Goal: Information Seeking & Learning: Learn about a topic

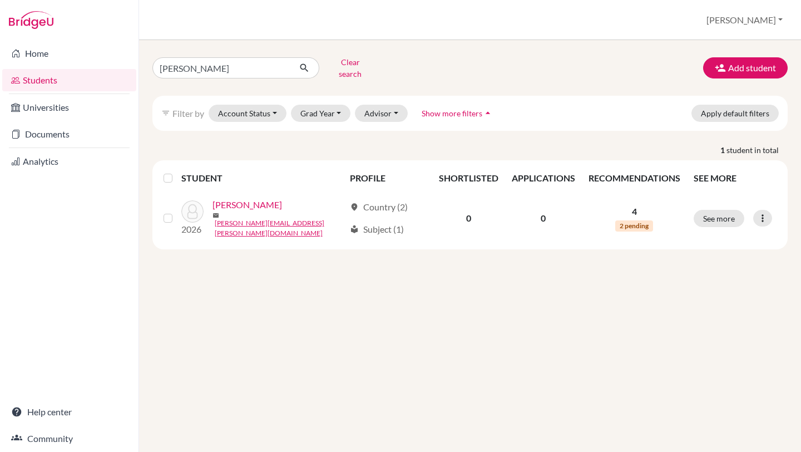
click button "submit" at bounding box center [304, 67] width 29 height 21
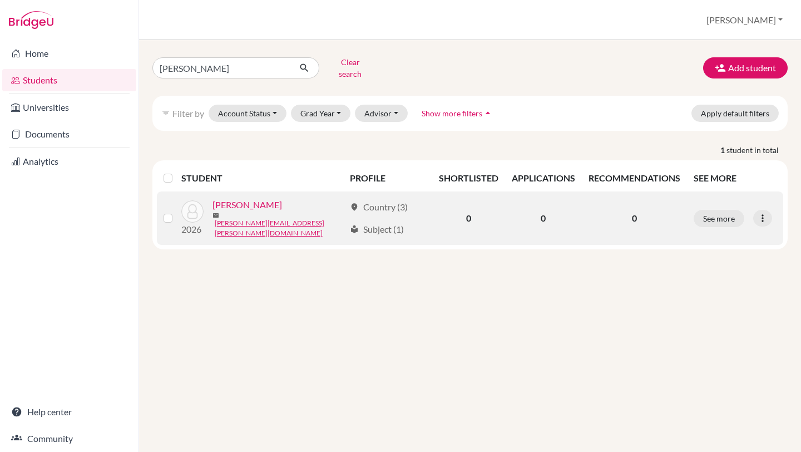
click at [262, 200] on link "Espinoza, Filippo" at bounding box center [248, 204] width 70 height 13
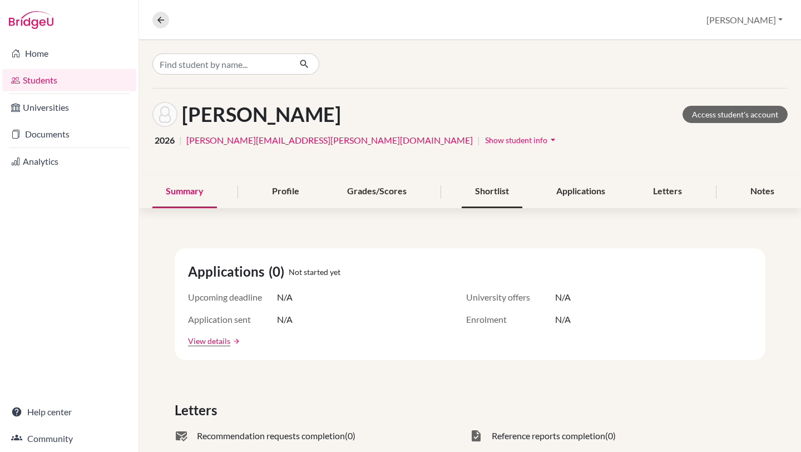
click at [500, 199] on div "Shortlist" at bounding box center [492, 191] width 61 height 33
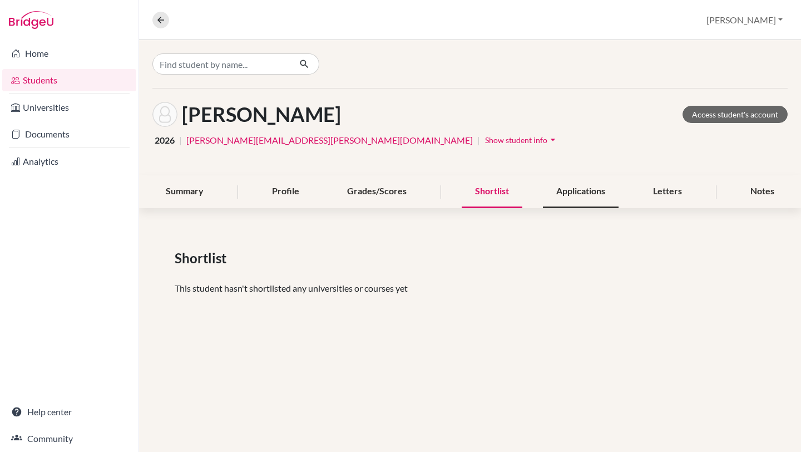
click at [581, 194] on div "Applications" at bounding box center [581, 191] width 76 height 33
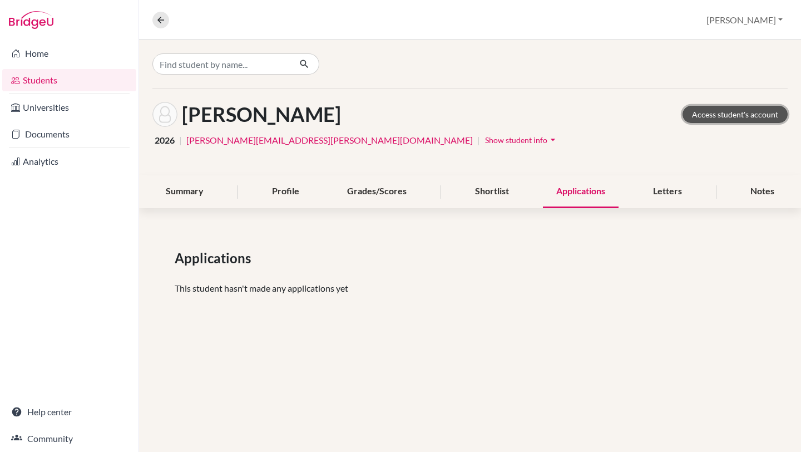
click at [755, 117] on link "Access student's account" at bounding box center [735, 114] width 105 height 17
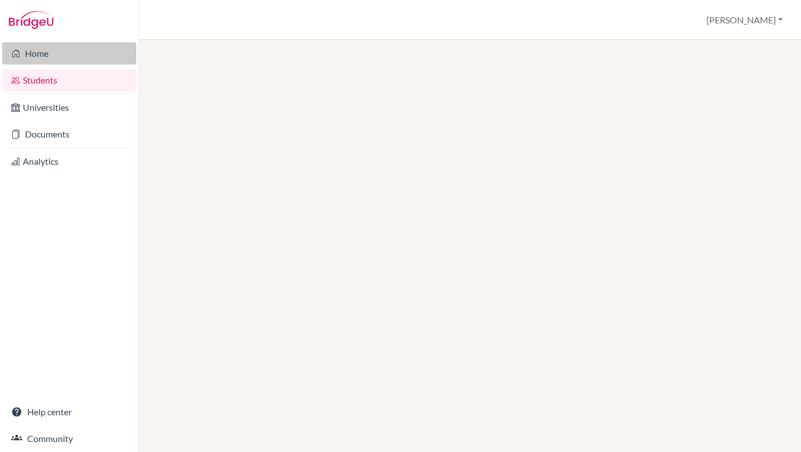
click at [64, 58] on link "Home" at bounding box center [69, 53] width 134 height 22
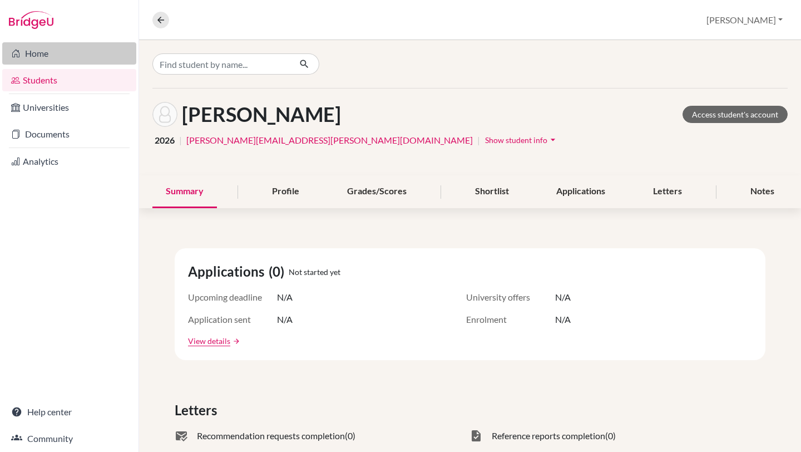
click at [55, 55] on link "Home" at bounding box center [69, 53] width 134 height 22
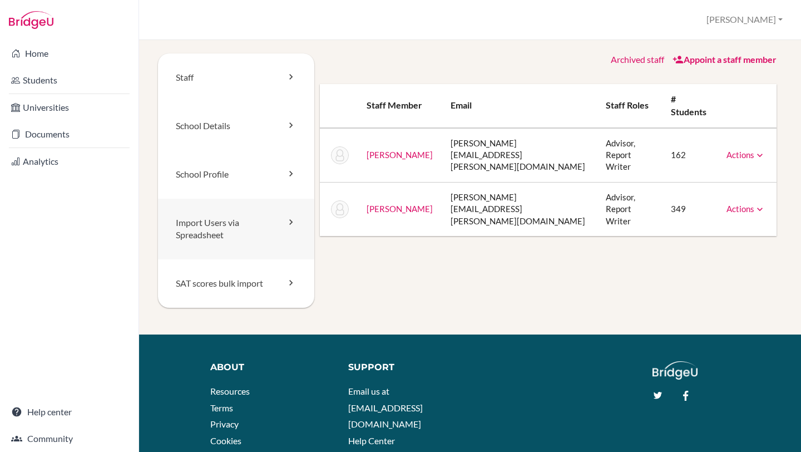
click at [295, 225] on icon at bounding box center [290, 221] width 11 height 11
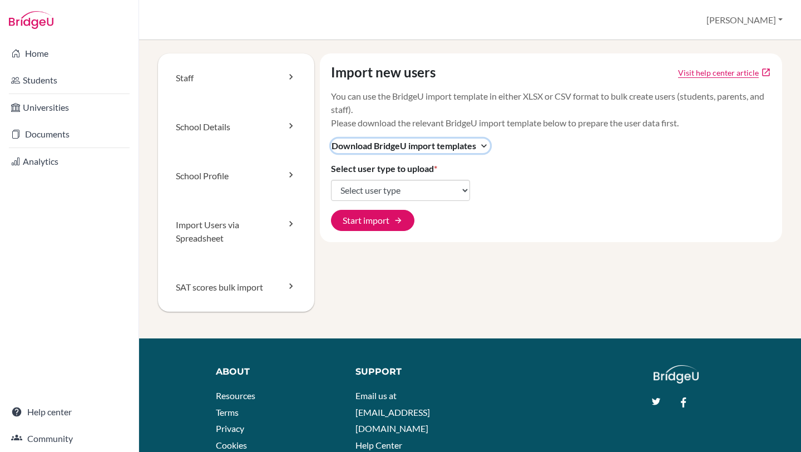
click at [480, 149] on icon "expand_more" at bounding box center [484, 145] width 11 height 11
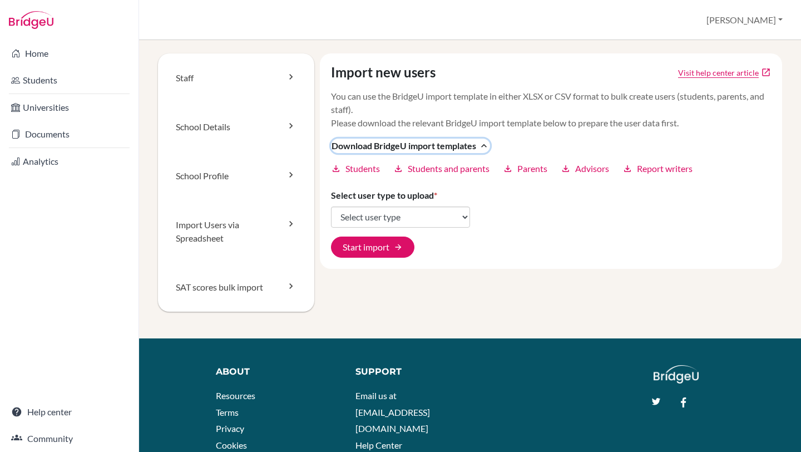
click at [480, 149] on icon "expand_less" at bounding box center [484, 145] width 11 height 11
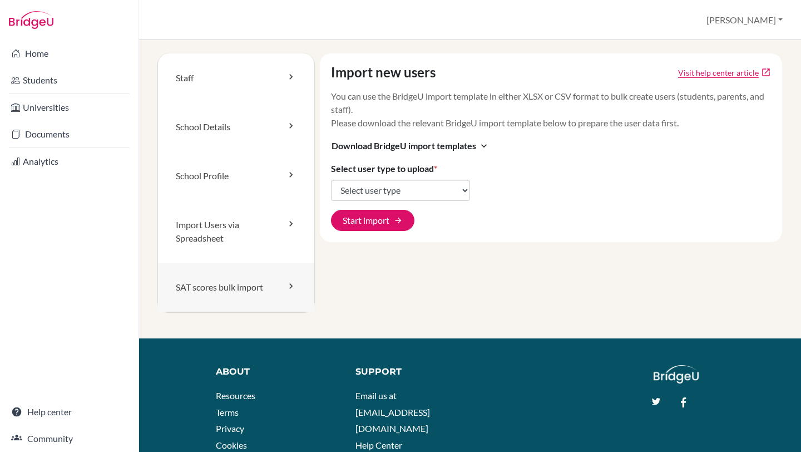
click at [276, 287] on link "SAT scores bulk import" at bounding box center [236, 287] width 156 height 49
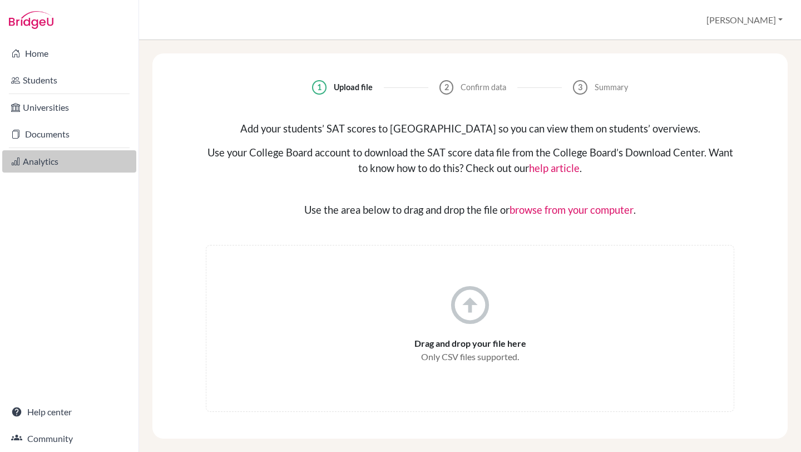
click at [56, 159] on link "Analytics" at bounding box center [69, 161] width 134 height 22
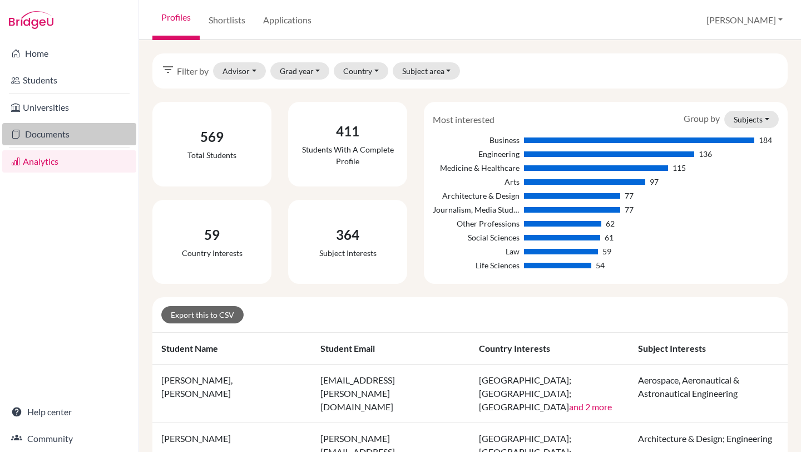
click at [58, 135] on link "Documents" at bounding box center [69, 134] width 134 height 22
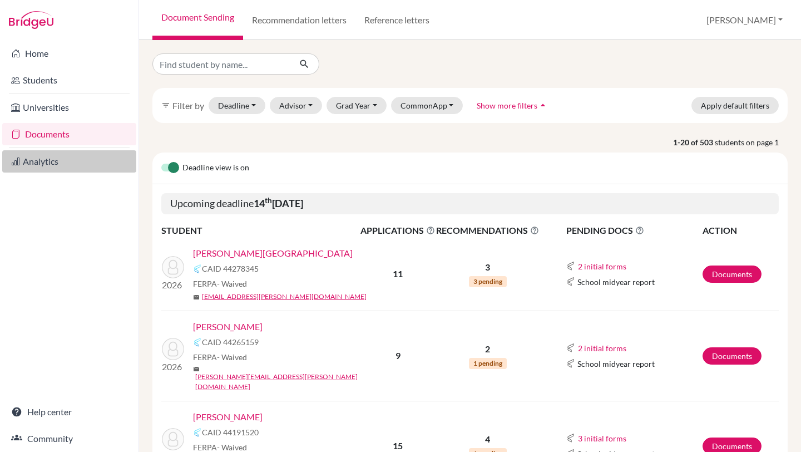
click at [57, 161] on link "Analytics" at bounding box center [69, 161] width 134 height 22
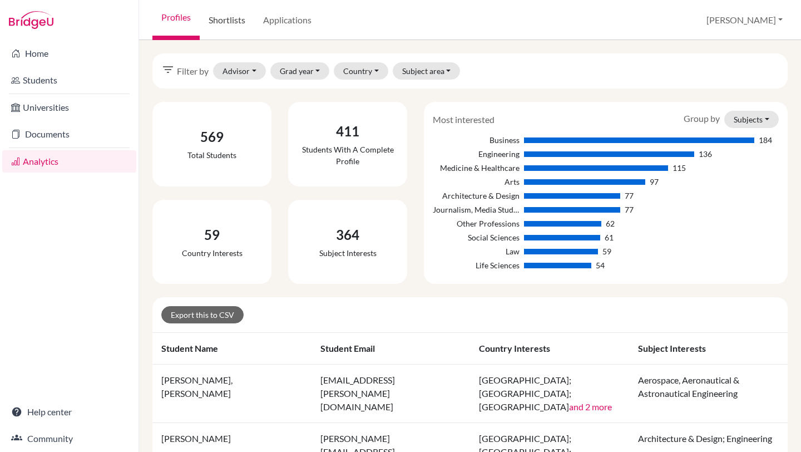
click at [235, 28] on link "Shortlists" at bounding box center [227, 20] width 55 height 40
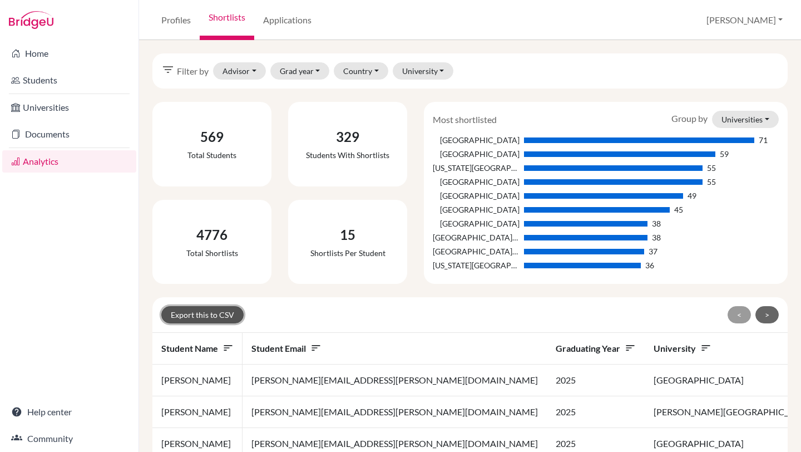
click at [219, 318] on button "Export this to CSV" at bounding box center [202, 314] width 82 height 17
click at [290, 26] on link "Applications" at bounding box center [287, 20] width 66 height 40
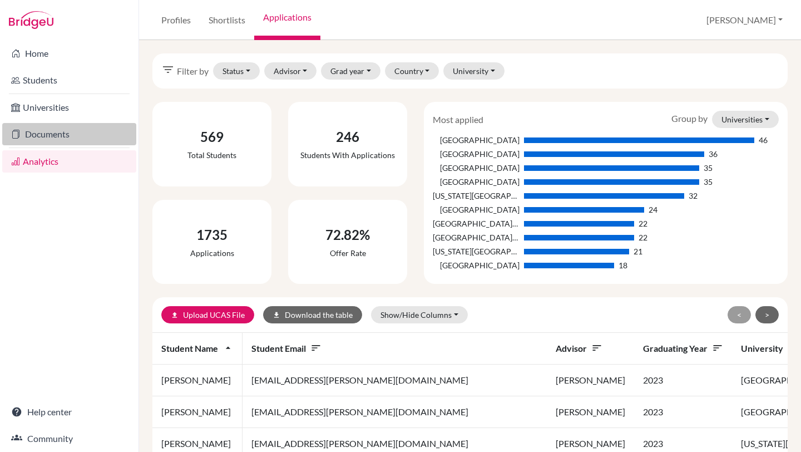
click at [43, 137] on link "Documents" at bounding box center [69, 134] width 134 height 22
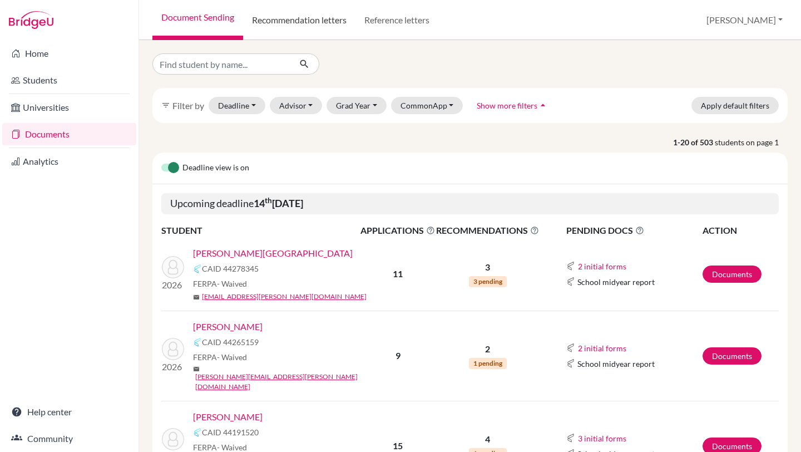
click at [293, 29] on link "Recommendation letters" at bounding box center [299, 20] width 112 height 40
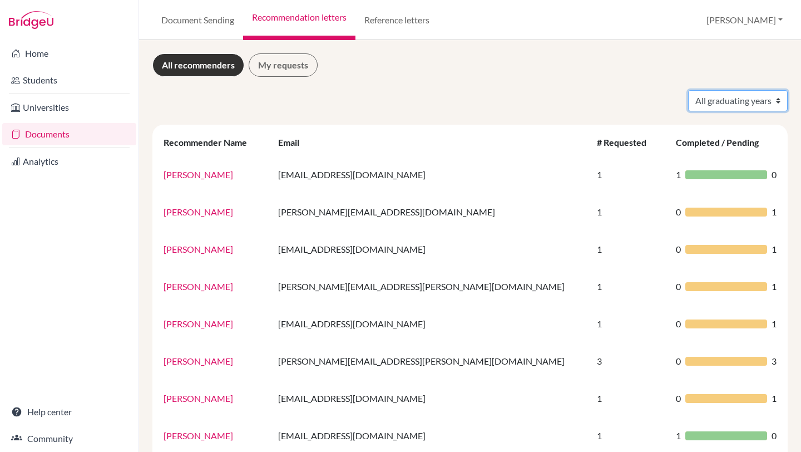
click at [776, 103] on select "All graduating years 2019 2020 2021 2022 2023 2024 2025 2026" at bounding box center [738, 100] width 100 height 21
select select "2026"
click at [688, 90] on select "All graduating years 2019 2020 2021 2022 2023 2024 2025 2026" at bounding box center [738, 100] width 100 height 21
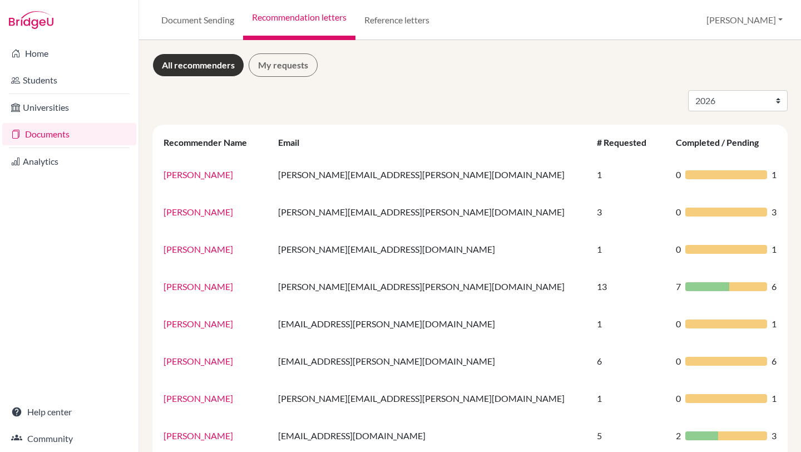
select select "2026"
click at [581, 101] on div "All graduating years 2019 2020 2021 2022 2023 2024 2025 2026" at bounding box center [470, 100] width 652 height 21
click at [279, 73] on link "My requests" at bounding box center [283, 64] width 69 height 23
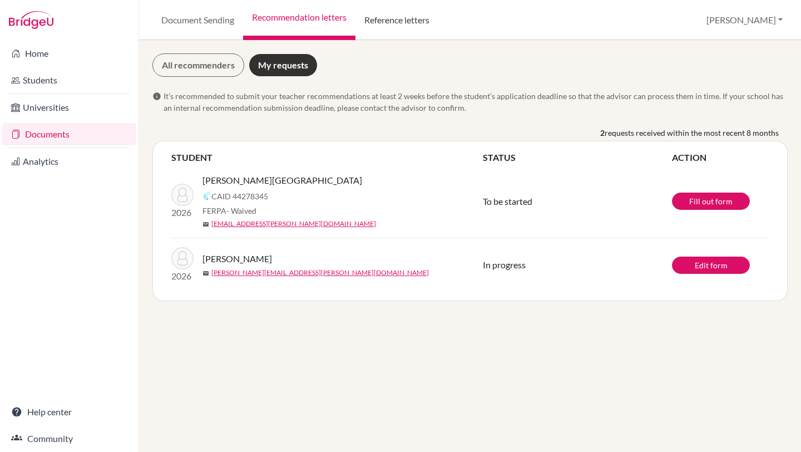
click at [427, 21] on link "Reference letters" at bounding box center [397, 20] width 83 height 40
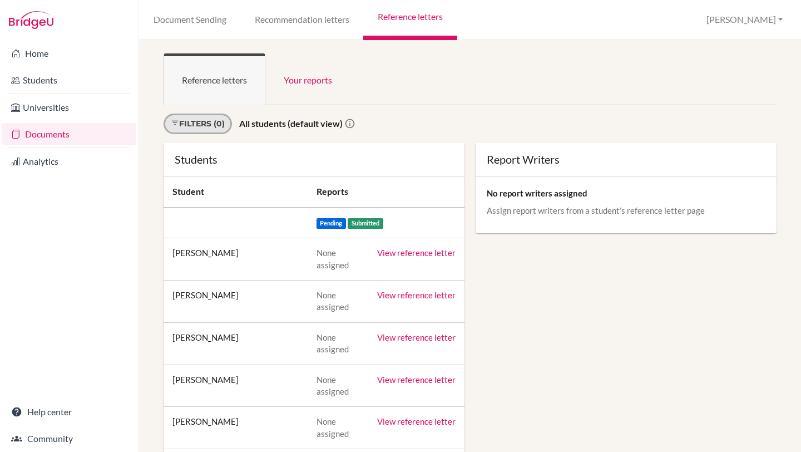
click at [219, 125] on link "Filters (0)" at bounding box center [198, 124] width 68 height 21
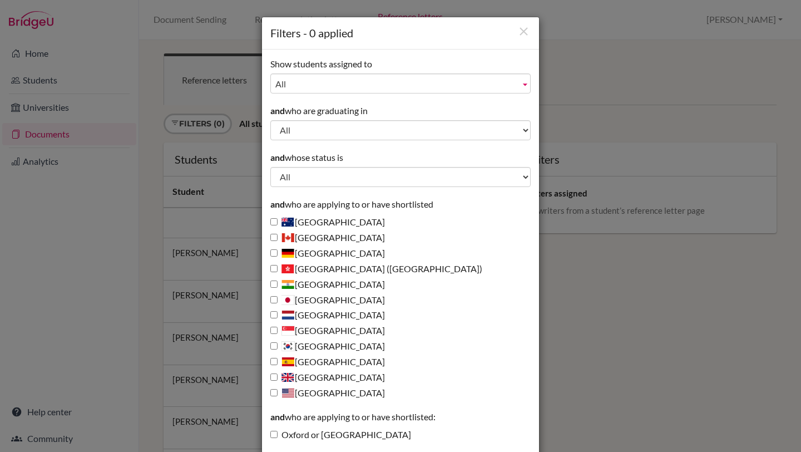
click at [594, 258] on div "Filters - 0 applied Show students assigned to [PERSON_NAME], [PERSON_NAME], [PE…" at bounding box center [400, 226] width 801 height 452
